Goal: Information Seeking & Learning: Find specific fact

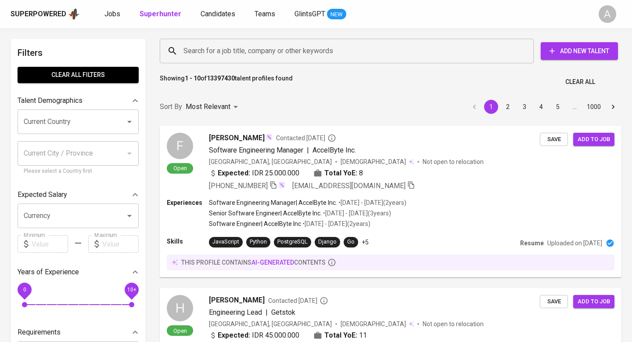
click at [567, 78] on span "Clear All" at bounding box center [581, 81] width 30 height 11
click at [337, 54] on input "Search for a job title, company or other keywords" at bounding box center [349, 51] width 336 height 17
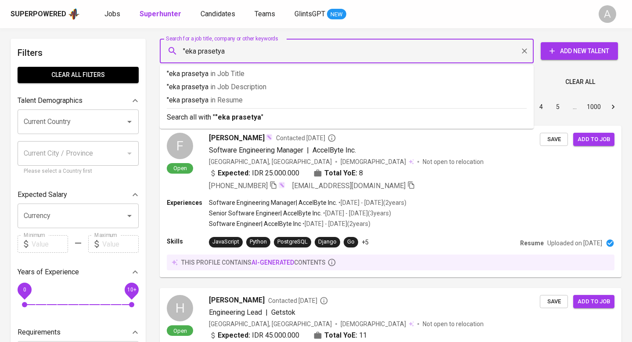
type input ""eka prasetya""
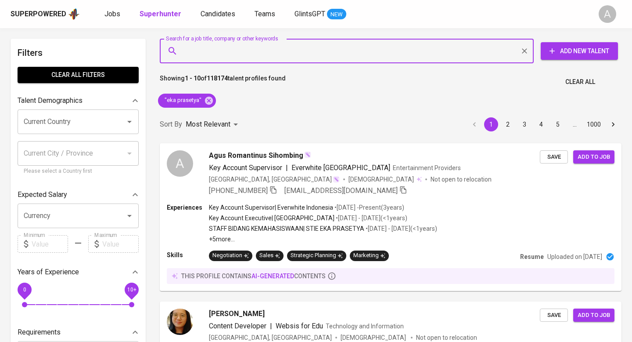
click at [583, 73] on div "Showing 1 - 10 of 118174 talent profiles found Clear All" at bounding box center [391, 80] width 473 height 22
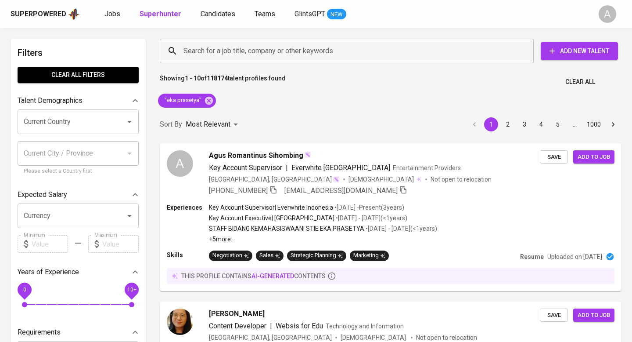
click at [579, 78] on span "Clear All" at bounding box center [581, 81] width 30 height 11
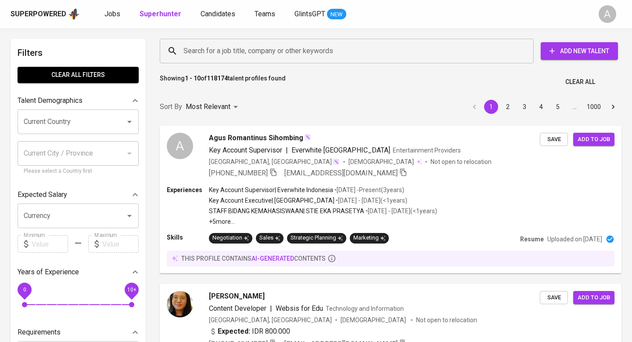
click at [410, 47] on input "Search for a job title, company or other keywords" at bounding box center [349, 51] width 336 height 17
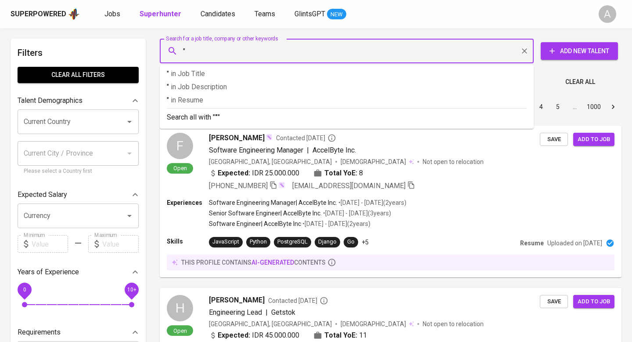
paste input "[PERSON_NAME]"
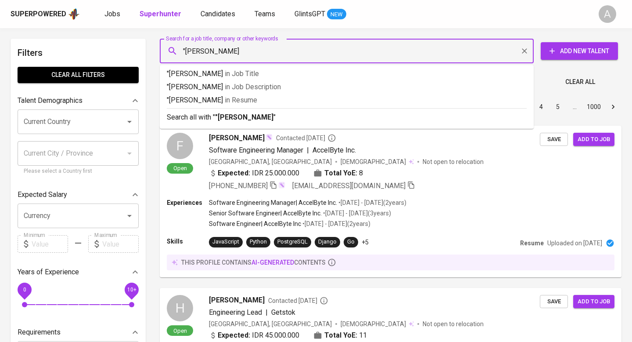
type input ""[PERSON_NAME]""
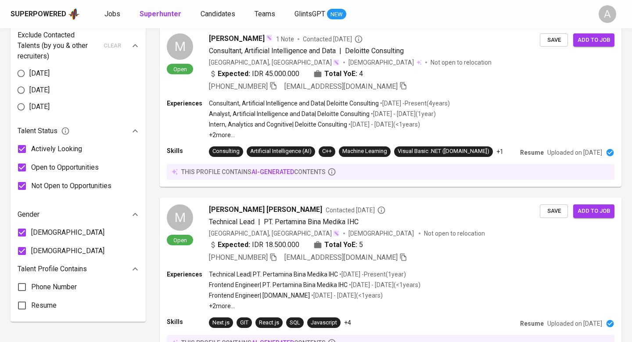
scroll to position [469, 0]
